Goal: Task Accomplishment & Management: Complete application form

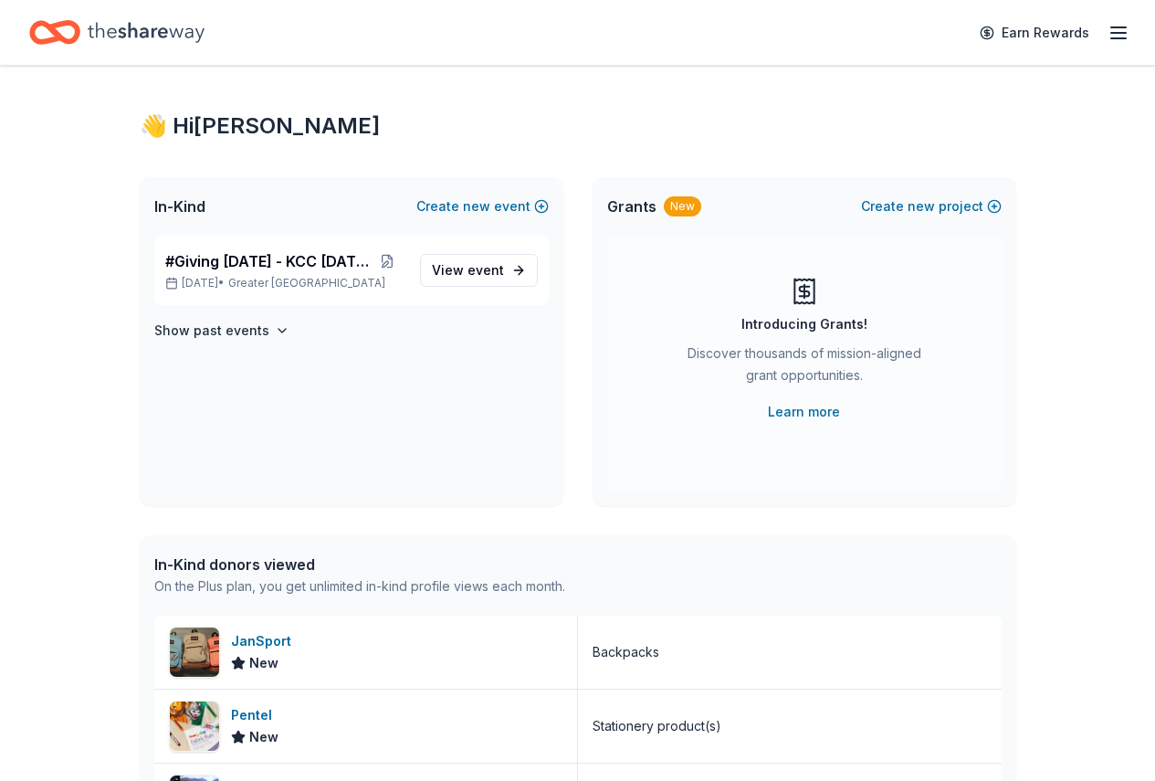
scroll to position [5, 0]
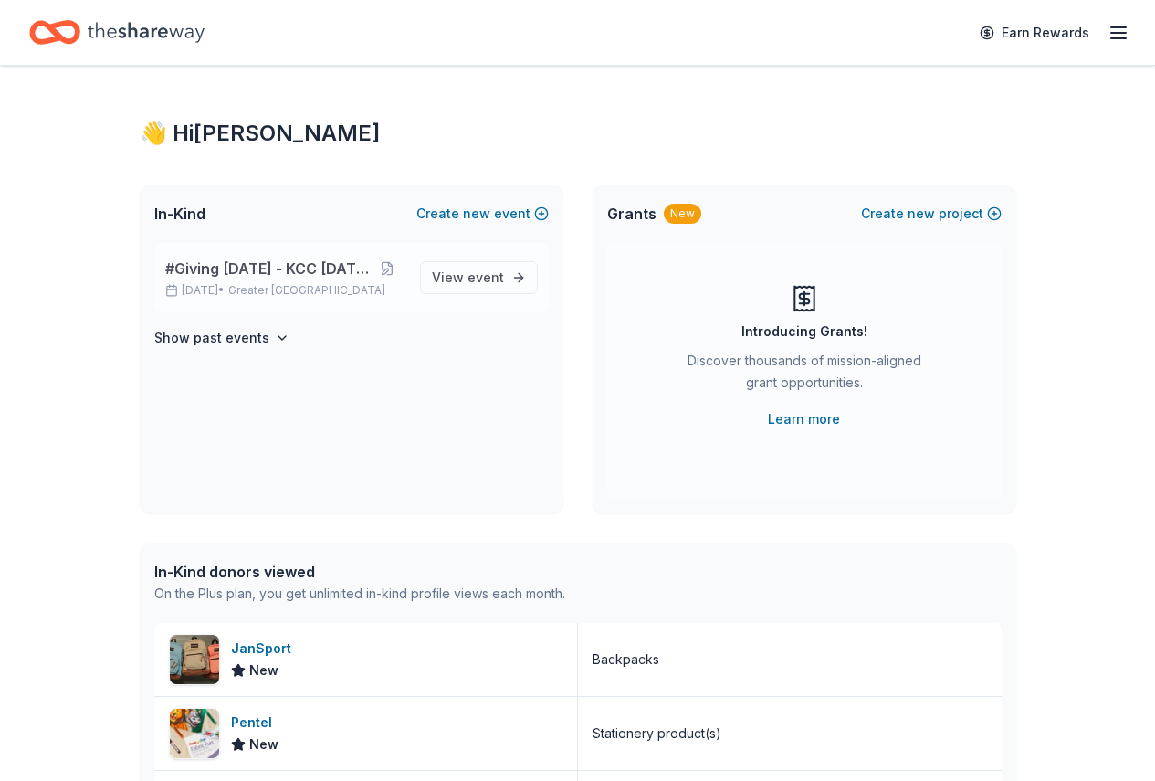
click at [260, 265] on span "#Giving [DATE] - KCC [DATE]" at bounding box center [267, 268] width 204 height 22
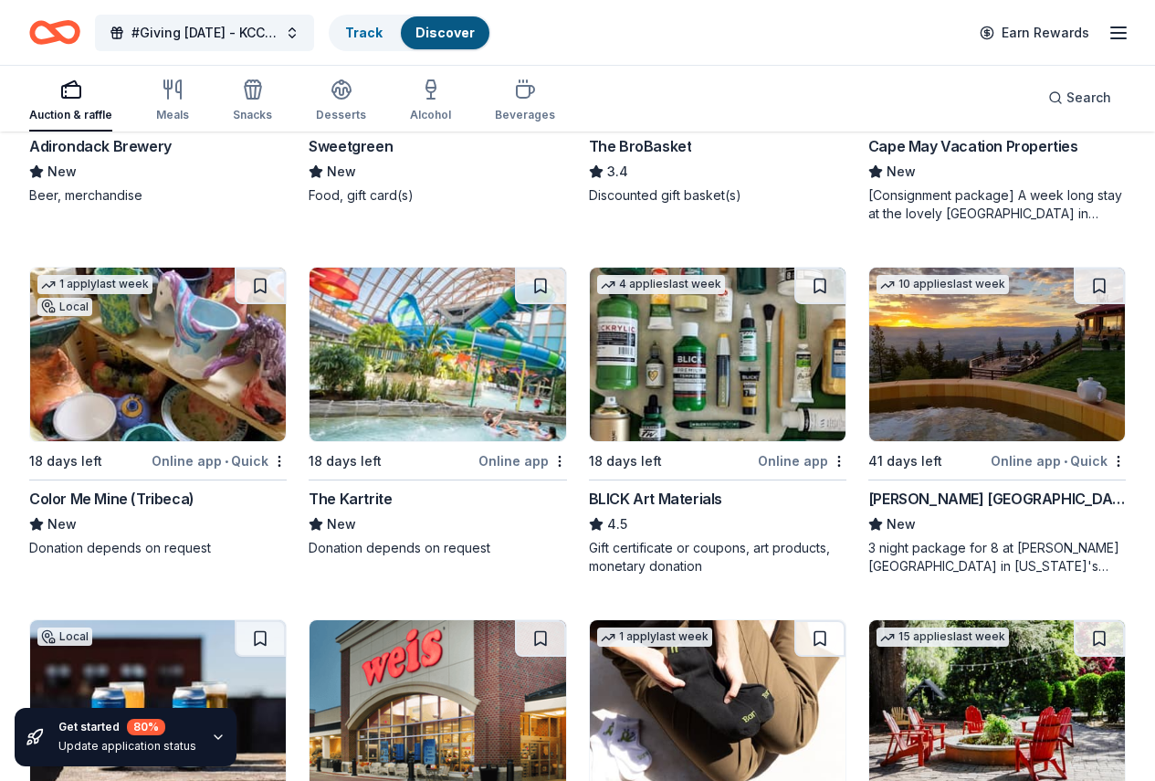
scroll to position [4823, 0]
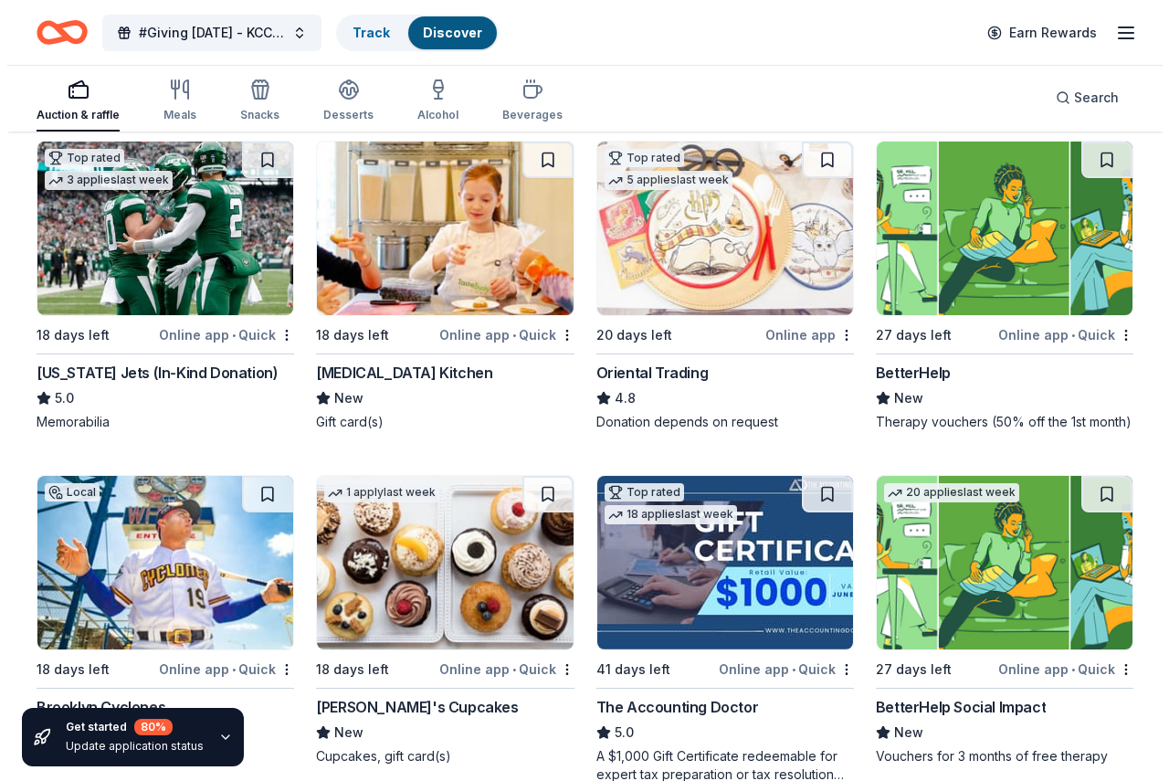
scroll to position [0, 0]
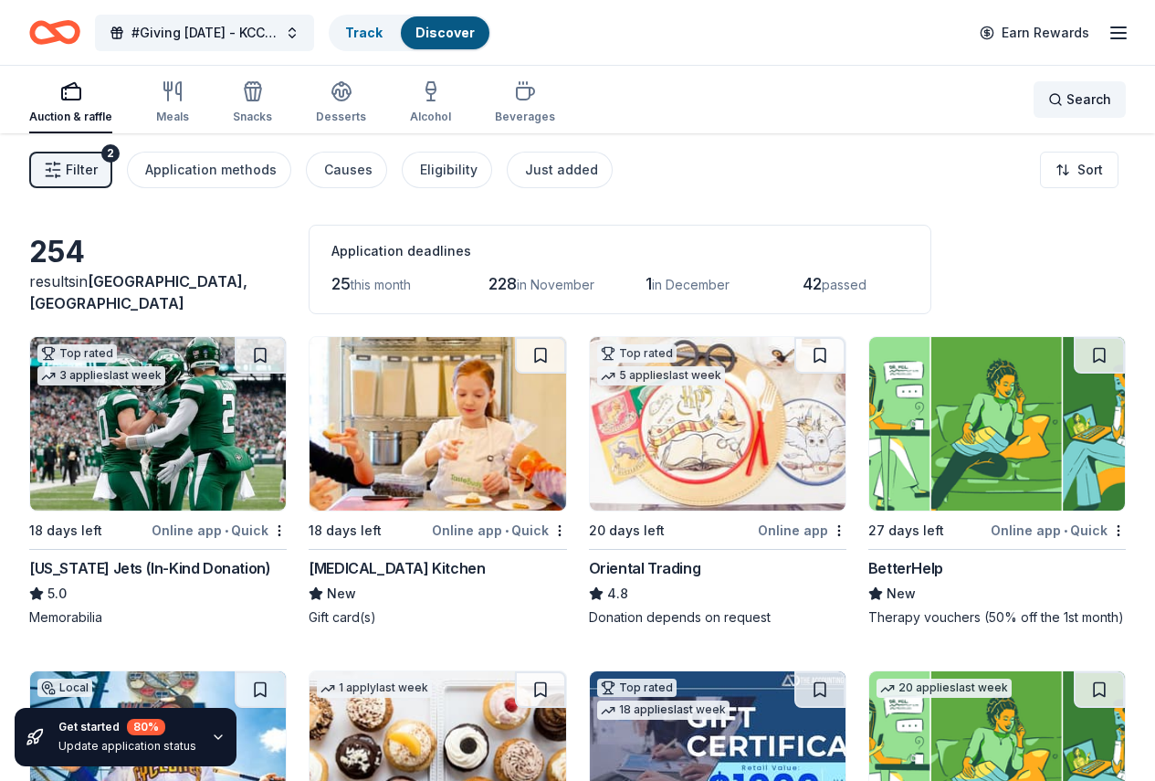
click at [1051, 105] on div "Search" at bounding box center [1079, 100] width 63 height 22
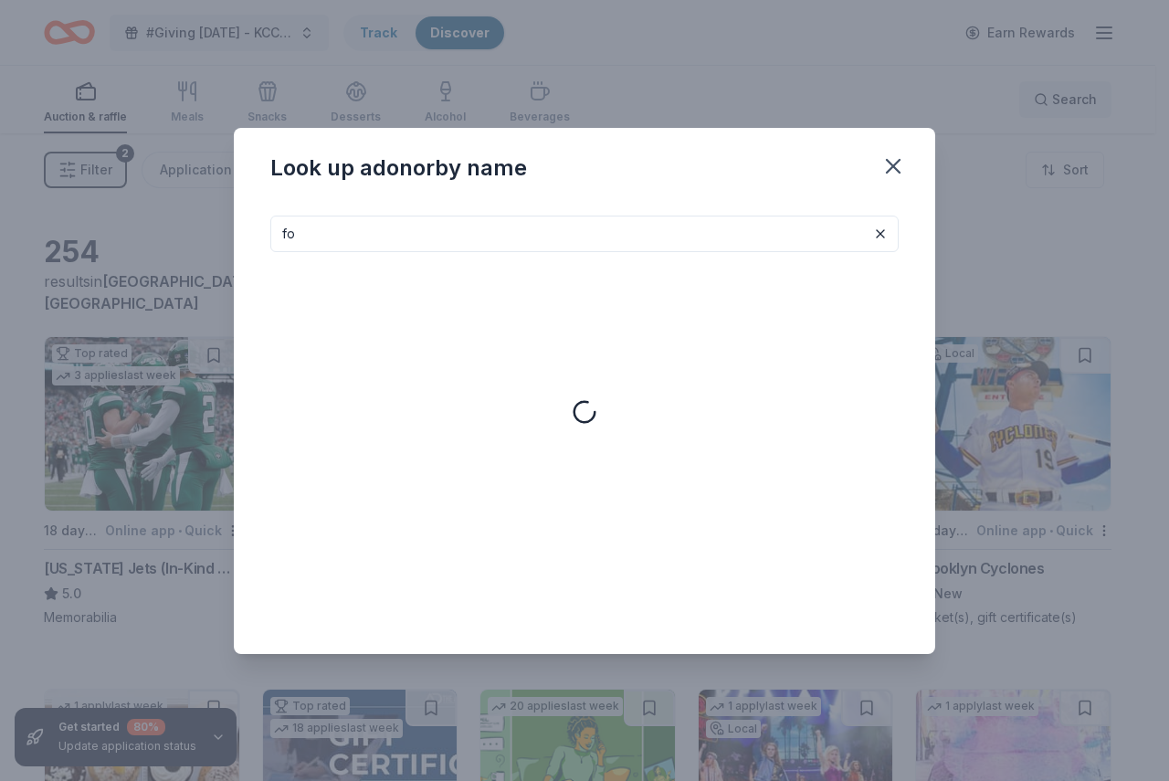
type input "f"
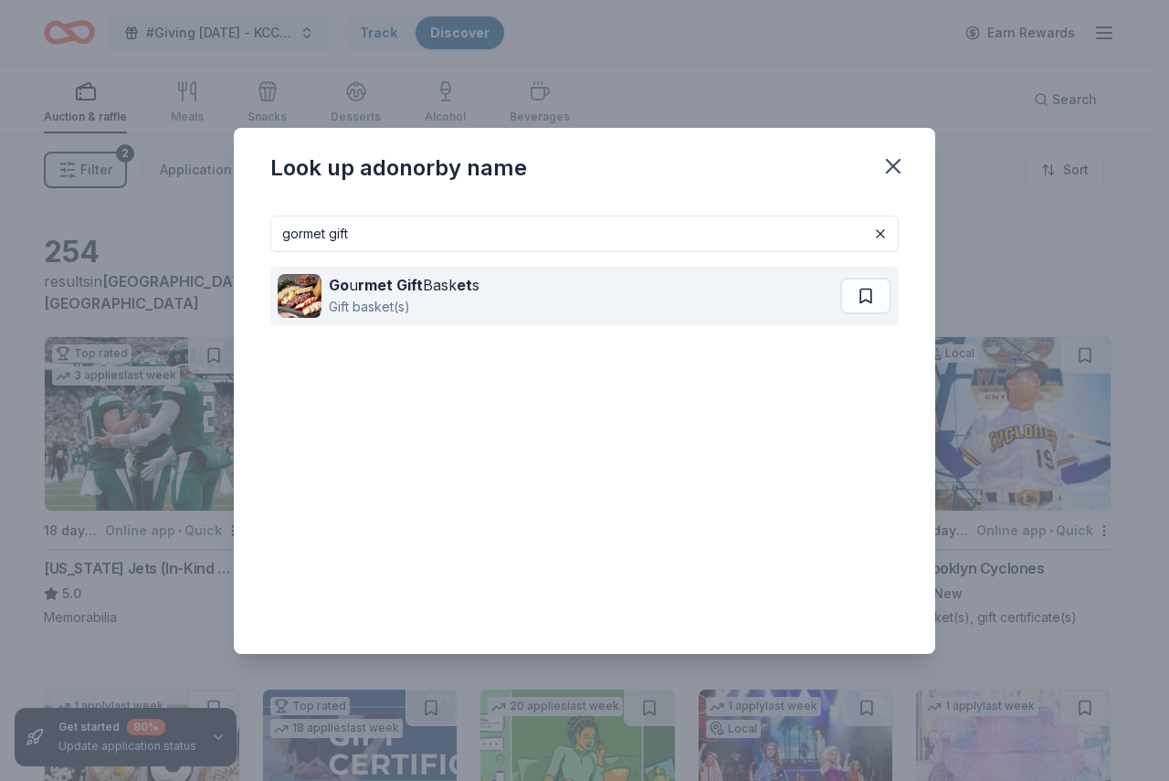
type input "gormet gift"
click at [358, 284] on strong "rmet Gift" at bounding box center [390, 285] width 65 height 18
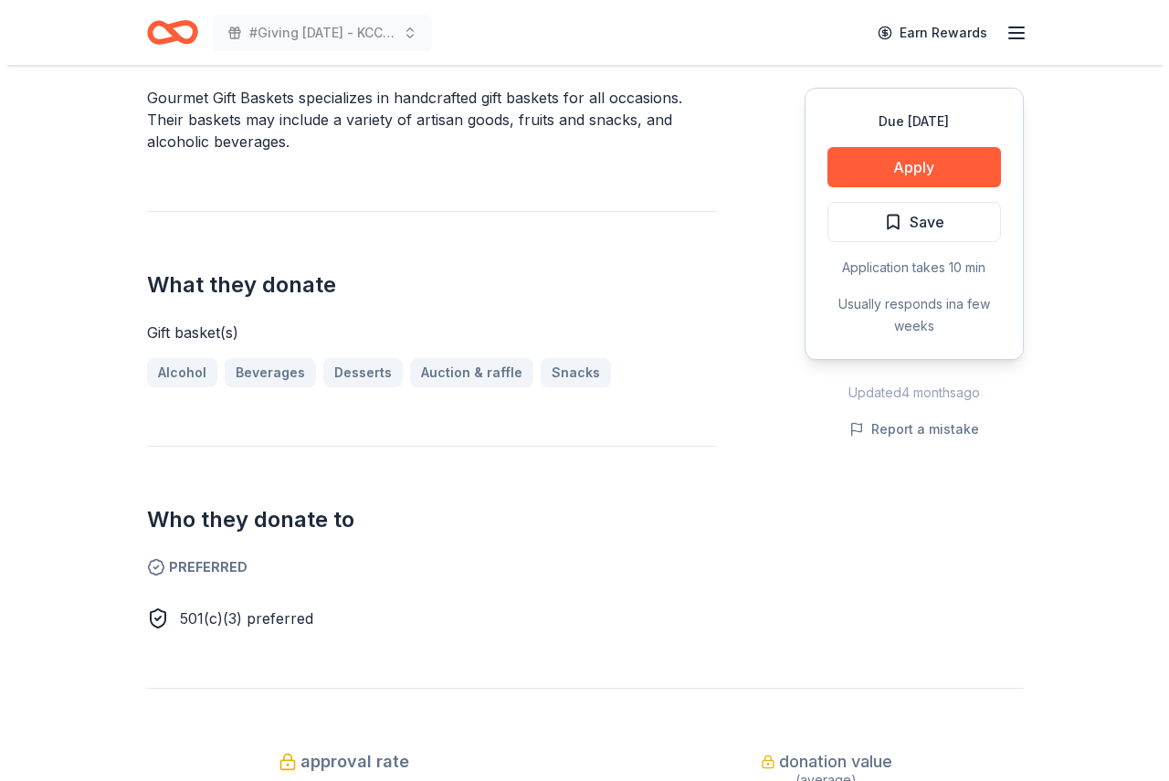
scroll to position [560, 0]
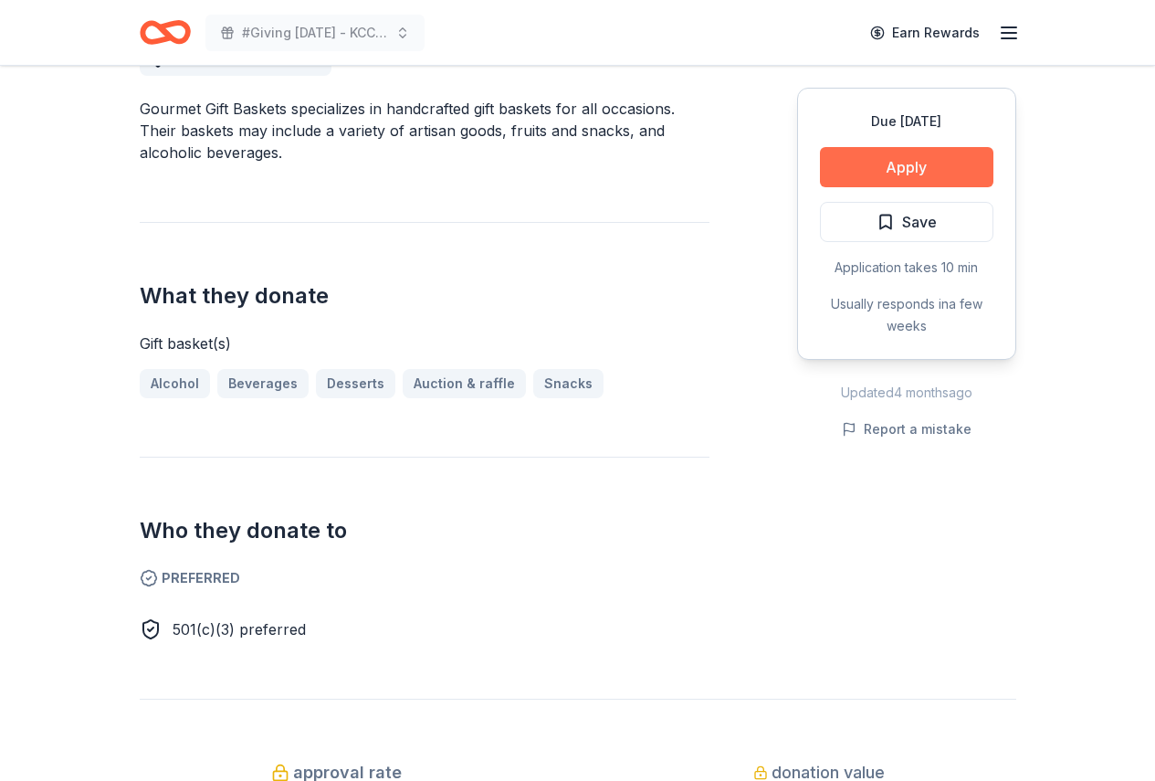
click at [891, 167] on button "Apply" at bounding box center [906, 167] width 173 height 40
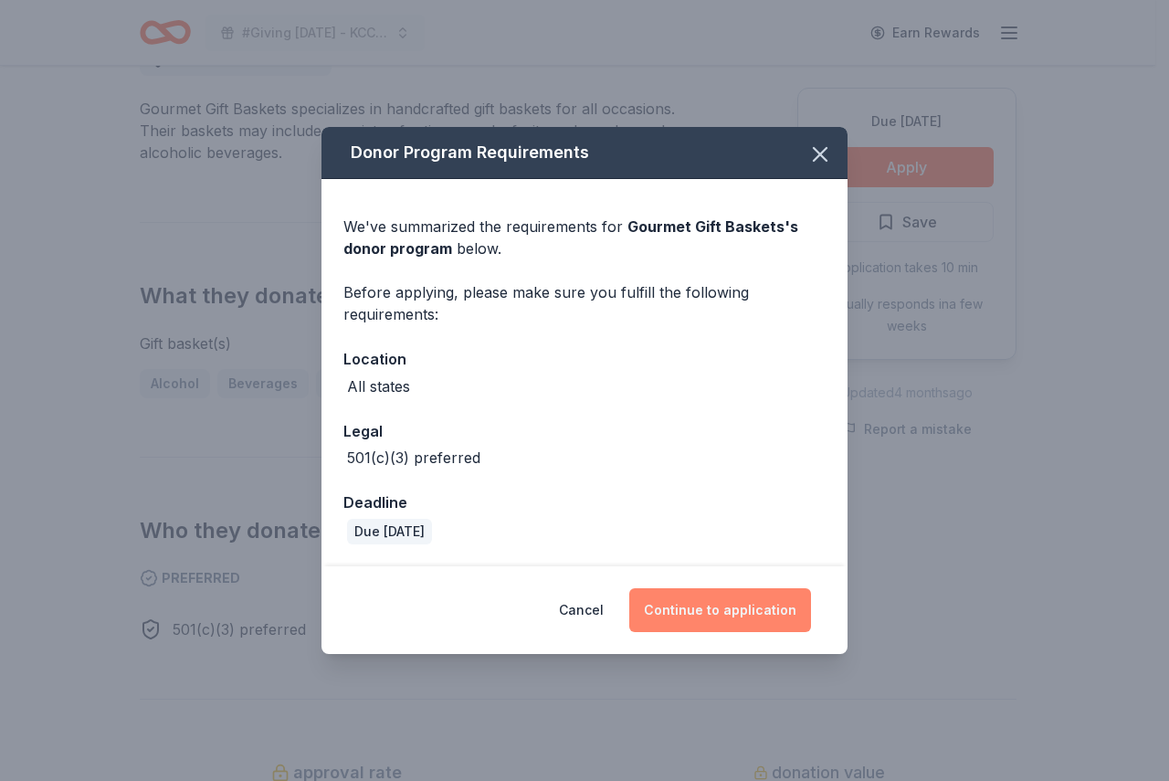
click at [686, 608] on button "Continue to application" at bounding box center [720, 610] width 182 height 44
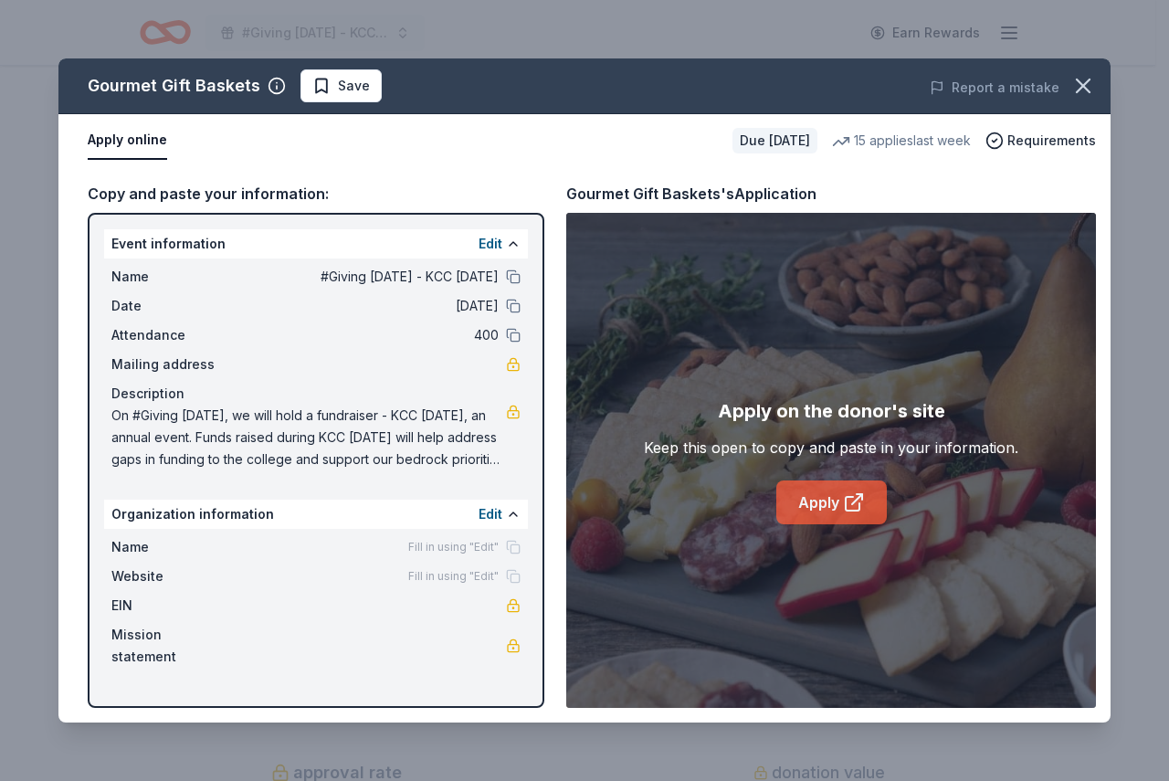
click at [804, 507] on link "Apply" at bounding box center [831, 502] width 110 height 44
